Goal: Check status

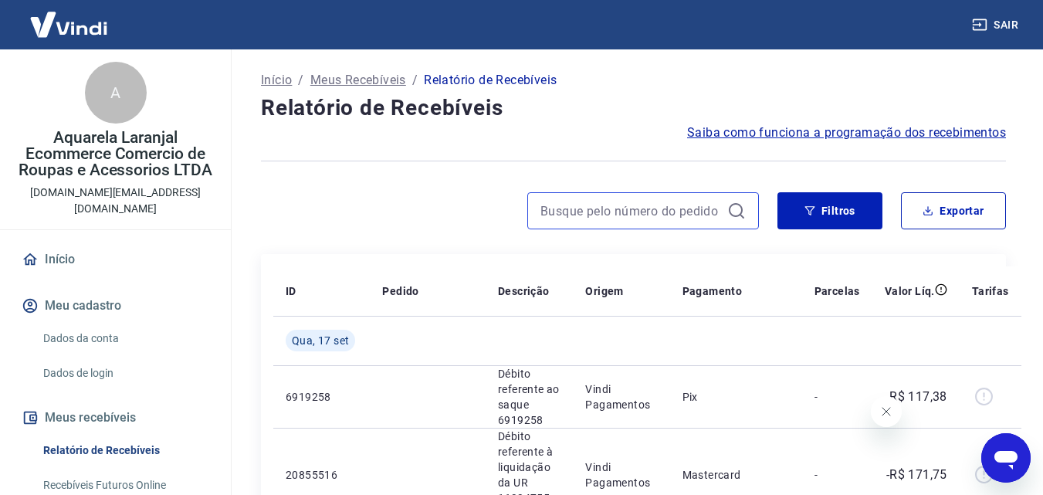
click at [634, 217] on input at bounding box center [630, 210] width 181 height 23
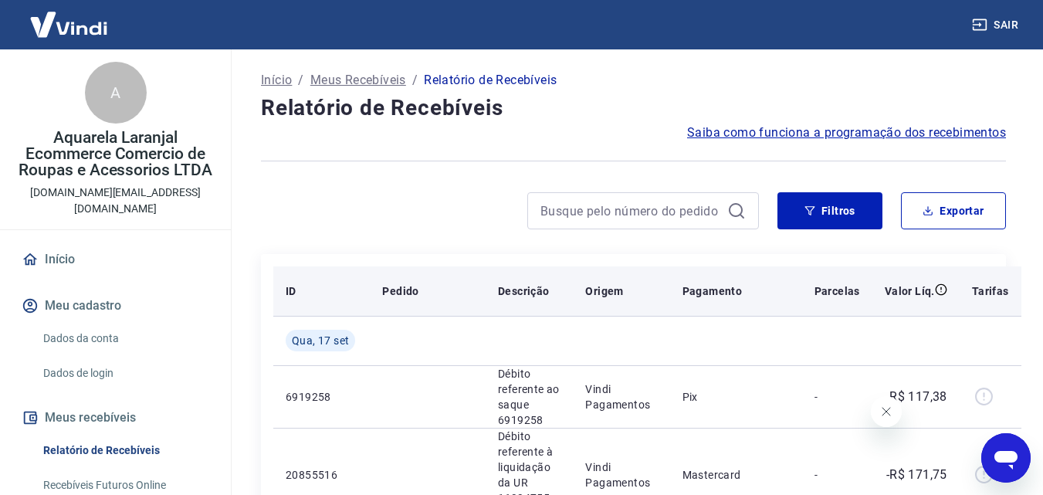
drag, startPoint x: 663, startPoint y: 224, endPoint x: 780, endPoint y: 267, distance: 124.3
click at [663, 222] on div at bounding box center [643, 210] width 232 height 37
click at [663, 212] on input at bounding box center [630, 210] width 181 height 23
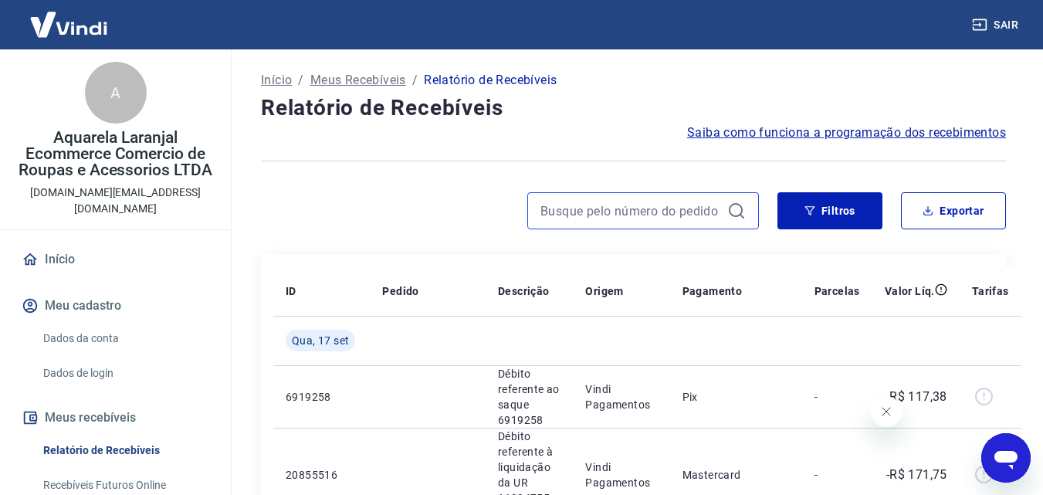
type input "17567224212714"
click at [741, 209] on icon at bounding box center [736, 210] width 14 height 14
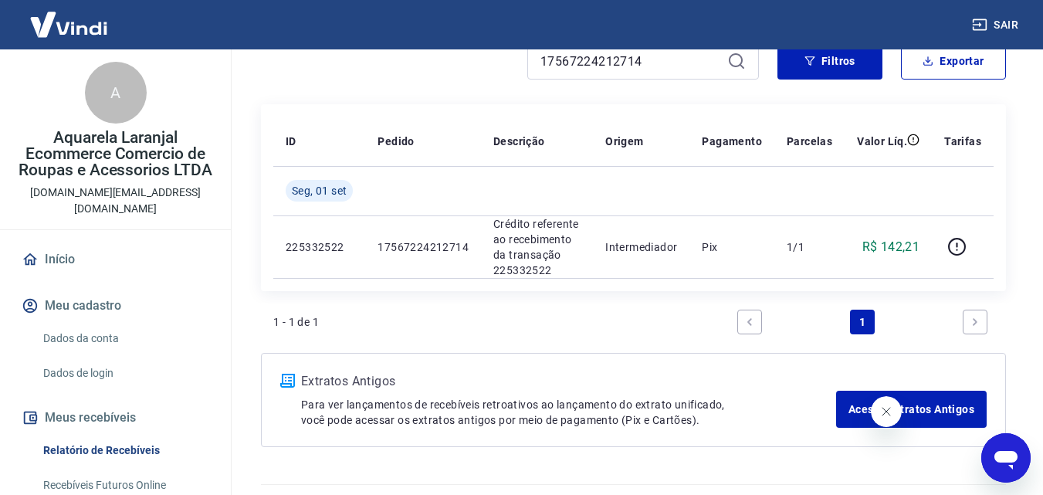
scroll to position [154, 0]
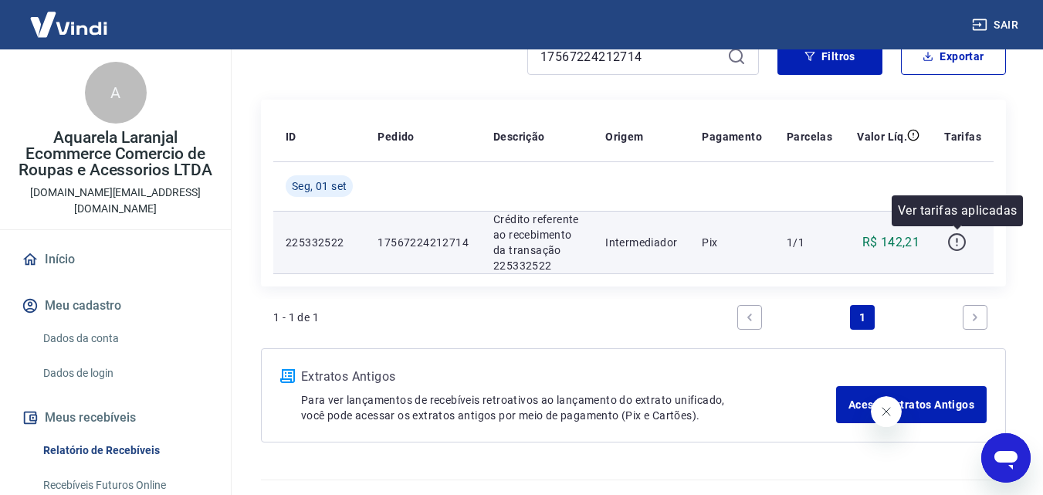
click at [955, 240] on icon "button" at bounding box center [956, 241] width 19 height 19
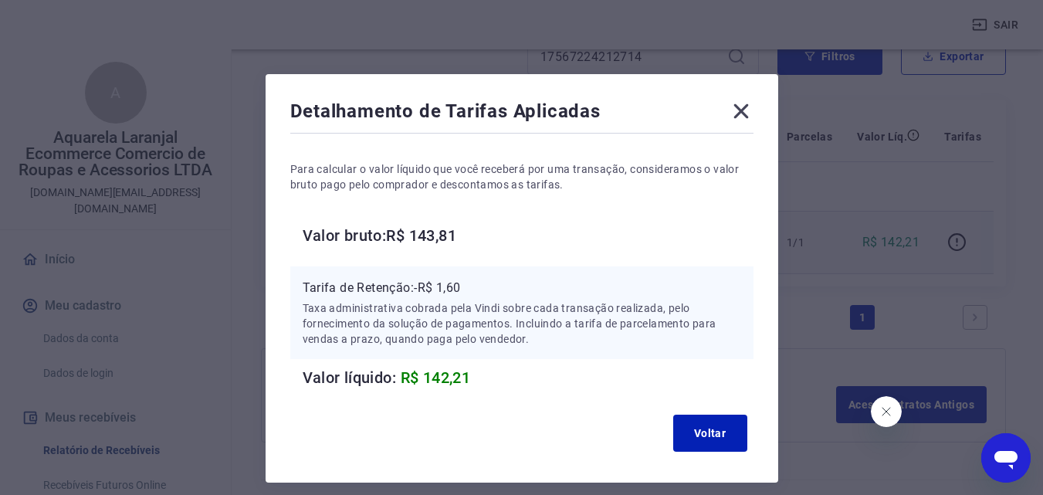
click at [736, 105] on icon at bounding box center [741, 111] width 25 height 25
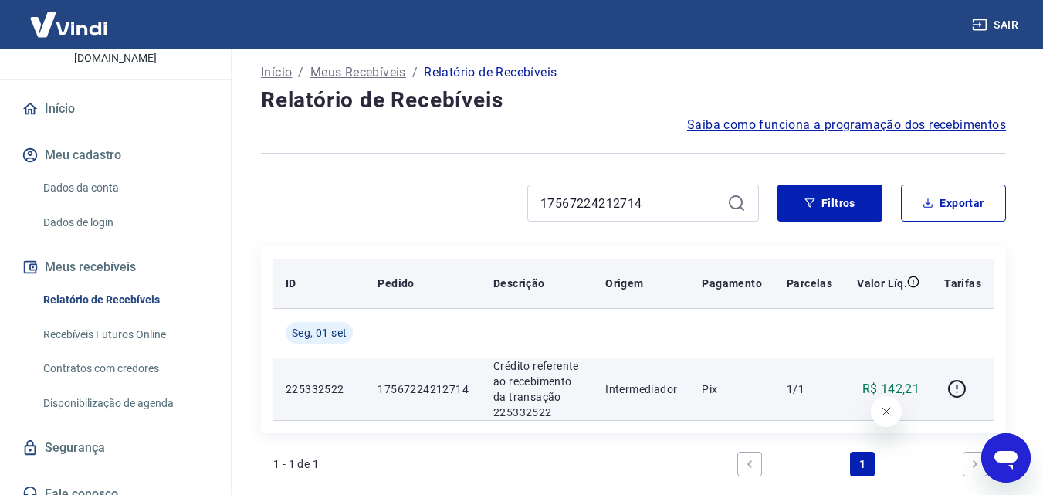
scroll to position [0, 0]
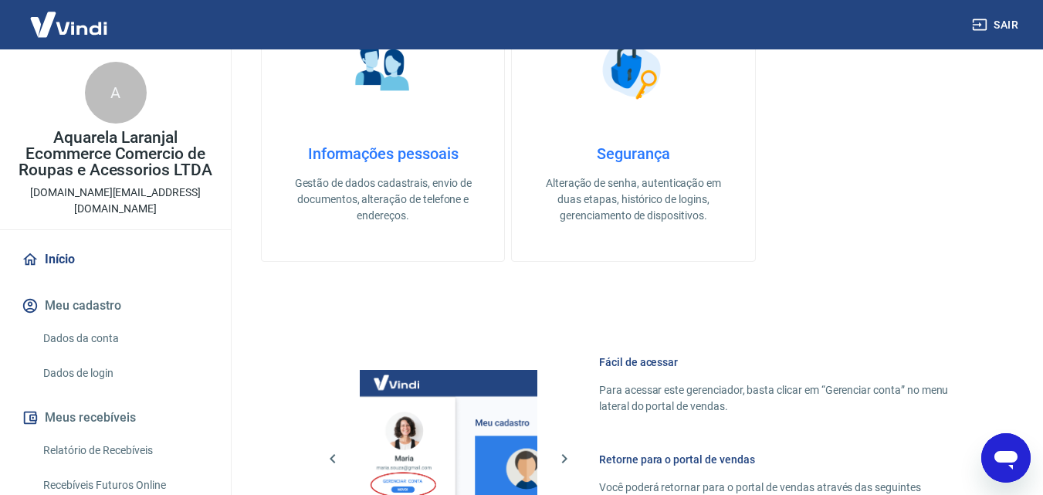
scroll to position [151, 0]
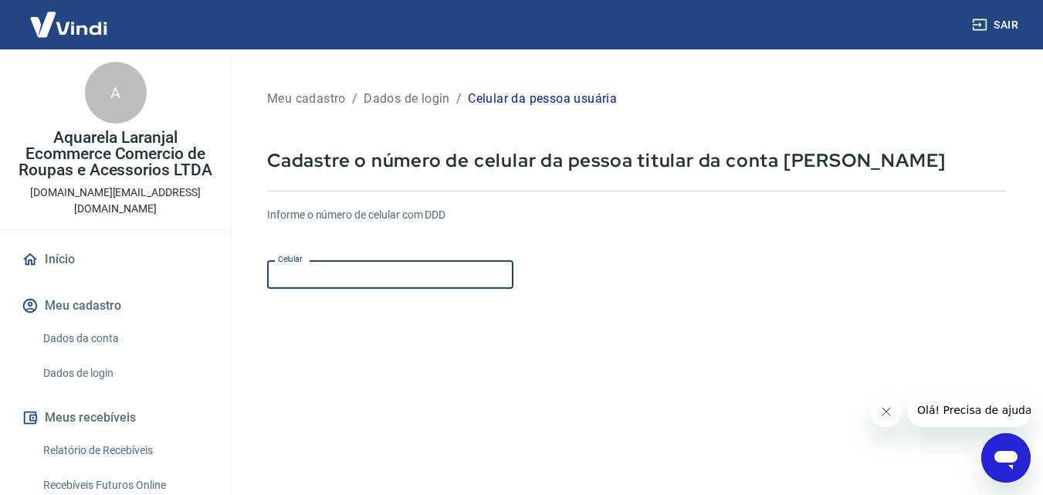
click at [418, 280] on input "Celular" at bounding box center [390, 274] width 246 height 29
type input "[PHONE_NUMBER]"
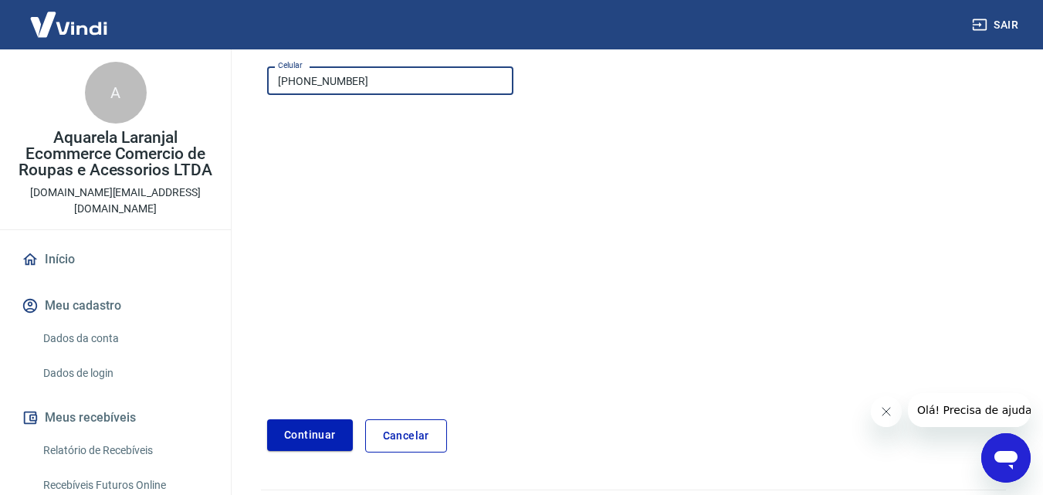
scroll to position [159, 0]
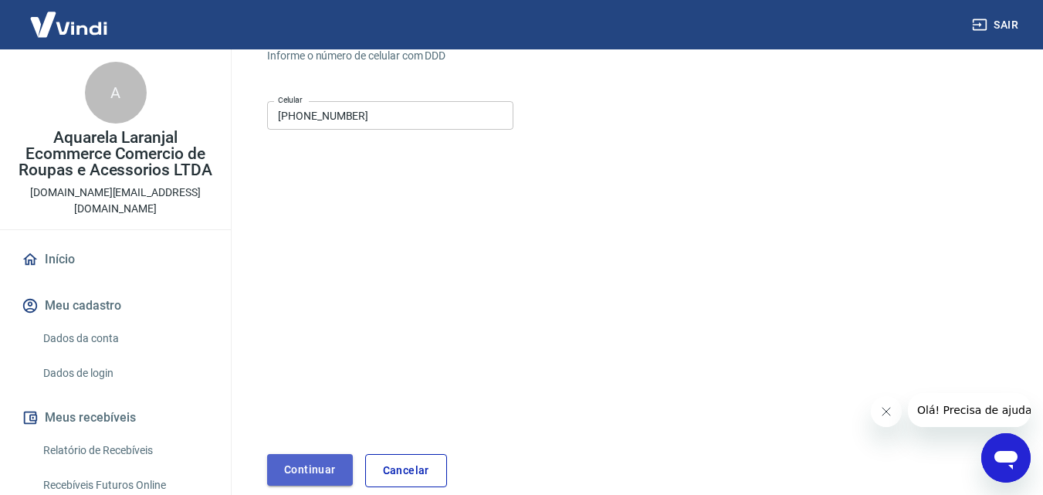
click at [325, 473] on button "Continuar" at bounding box center [310, 470] width 86 height 32
